Goal: Task Accomplishment & Management: Use online tool/utility

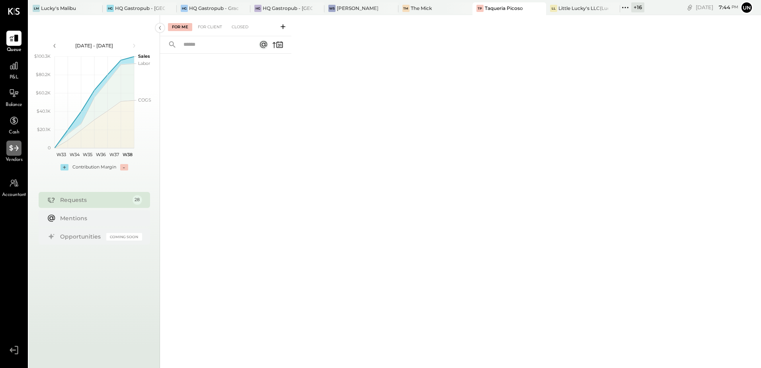
click at [17, 152] on icon at bounding box center [14, 148] width 10 height 10
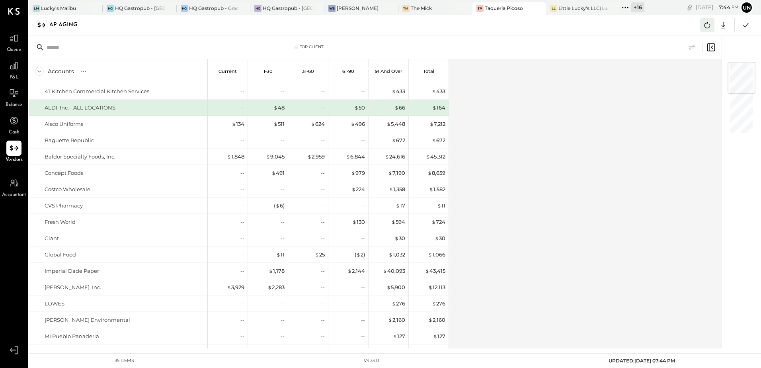
click at [706, 22] on icon at bounding box center [707, 25] width 10 height 10
click at [575, 90] on div "Accounts S % GL Current 1-30 31-60 61-90 91 and Over Total 4T Kitchen Commercia…" at bounding box center [376, 203] width 694 height 289
click at [624, 6] on icon at bounding box center [625, 7] width 10 height 10
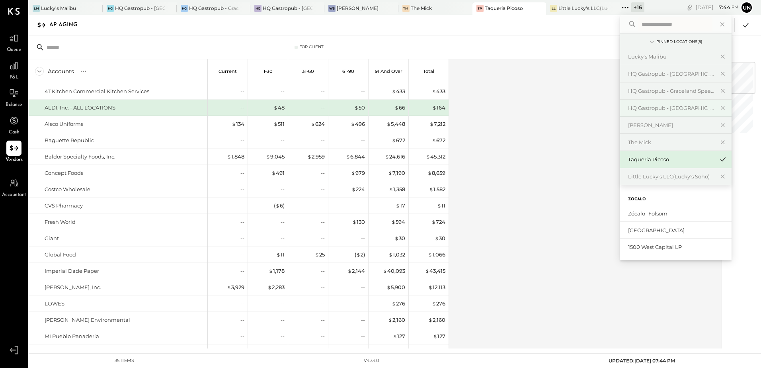
click at [688, 109] on div "HQ Gastropub - [GEOGRAPHIC_DATA]" at bounding box center [671, 108] width 86 height 8
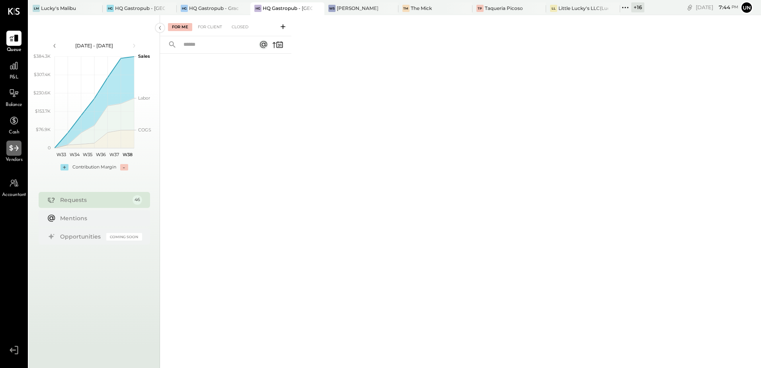
click at [12, 150] on icon at bounding box center [13, 148] width 9 height 6
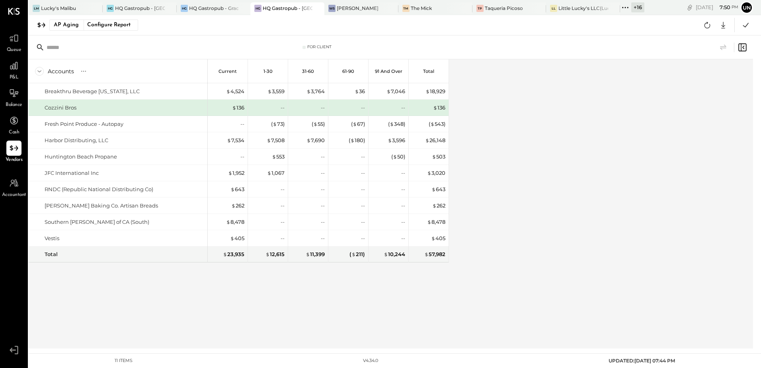
drag, startPoint x: 478, startPoint y: 104, endPoint x: 481, endPoint y: 132, distance: 28.4
click at [481, 110] on div "Accounts S % GL Current 1-30 31-60 61-90 91 and Over Total Breakthru Beverage […" at bounding box center [392, 203] width 726 height 289
click at [722, 25] on icon at bounding box center [723, 25] width 10 height 10
click at [688, 39] on link "CSV" at bounding box center [699, 38] width 64 height 17
click at [599, 157] on div "Accounts S % GL Current 1-30 31-60 61-90 91 and Over Total Breakthru Beverage […" at bounding box center [392, 203] width 726 height 289
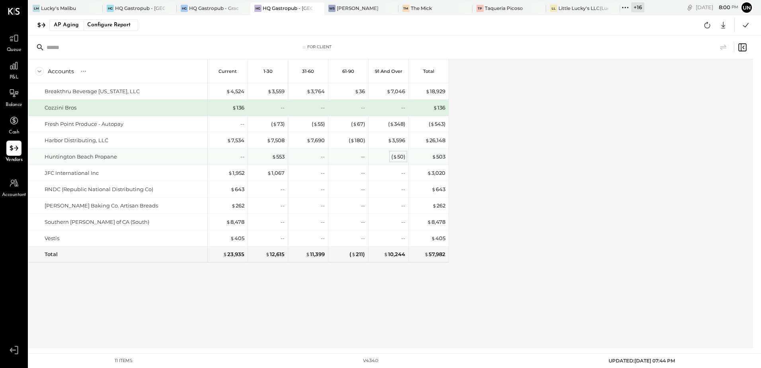
click at [402, 160] on div "( $ 50 )" at bounding box center [398, 157] width 14 height 8
